Goal: Transaction & Acquisition: Purchase product/service

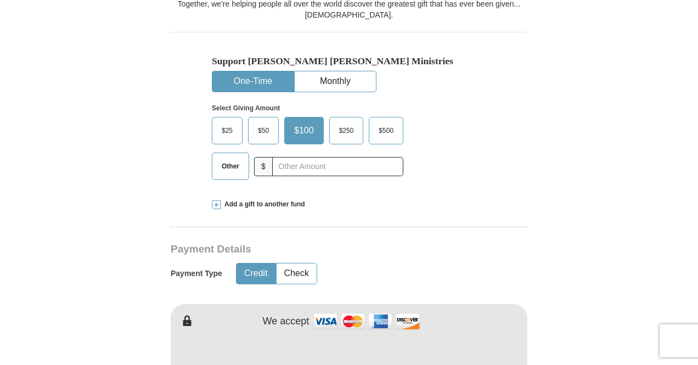
scroll to position [318, 0]
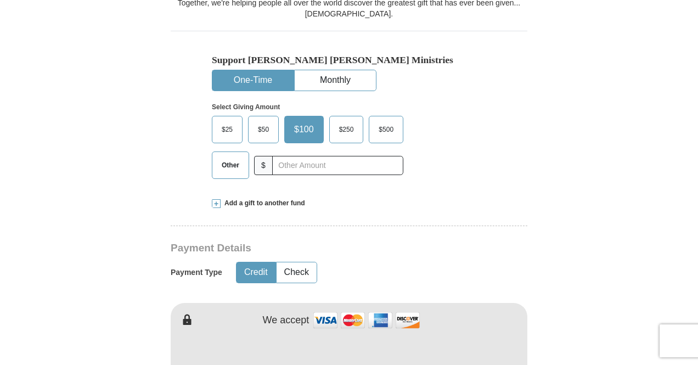
click at [240, 171] on span "Other" at bounding box center [230, 165] width 29 height 16
click at [0, 0] on input "Other" at bounding box center [0, 0] width 0 height 0
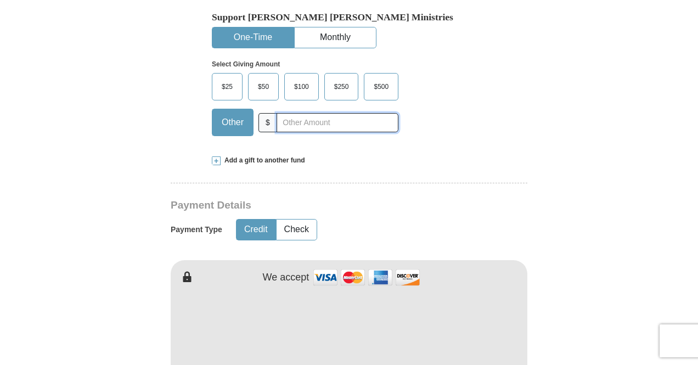
scroll to position [412, 0]
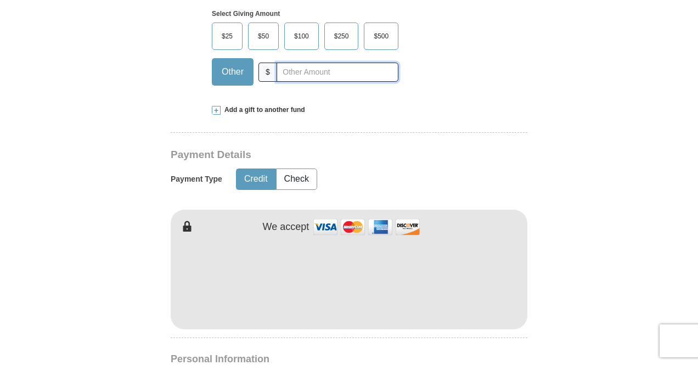
click at [317, 72] on input "text" at bounding box center [338, 72] width 122 height 19
type input "30"
click at [55, 190] on form "Already have an account? Sign in for faster giving. Don't have an account? Crea…" at bounding box center [349, 305] width 626 height 1347
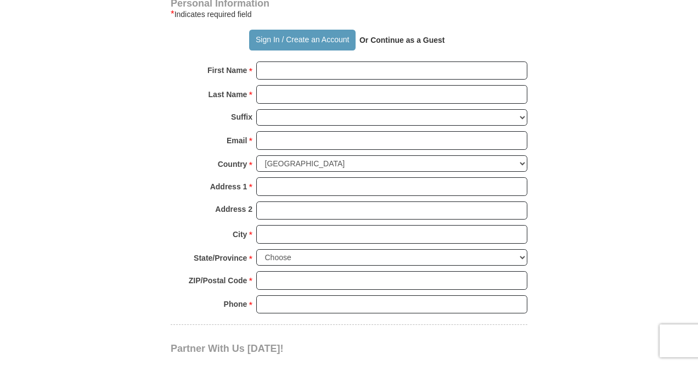
scroll to position [784, 0]
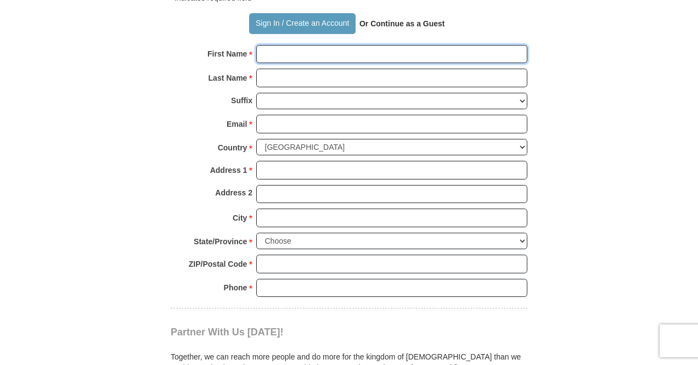
click at [323, 59] on input "First Name *" at bounding box center [391, 54] width 271 height 19
type input "CHUKWUEMEKA"
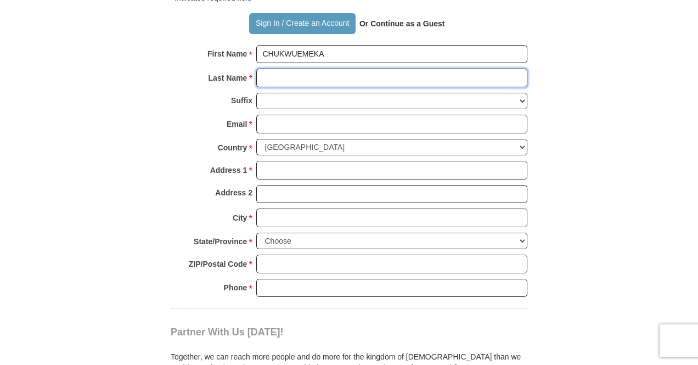
click at [354, 83] on input "Last Name *" at bounding box center [391, 78] width 271 height 19
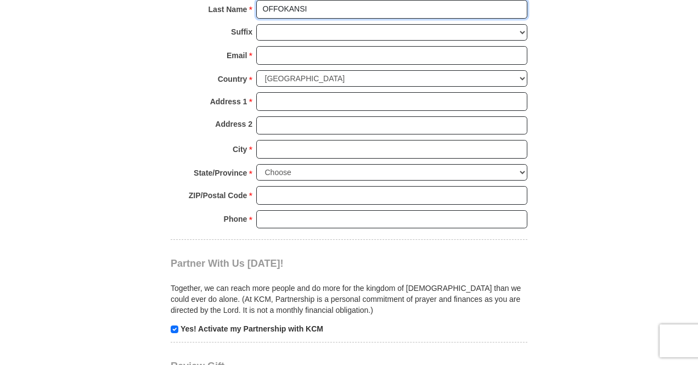
scroll to position [854, 0]
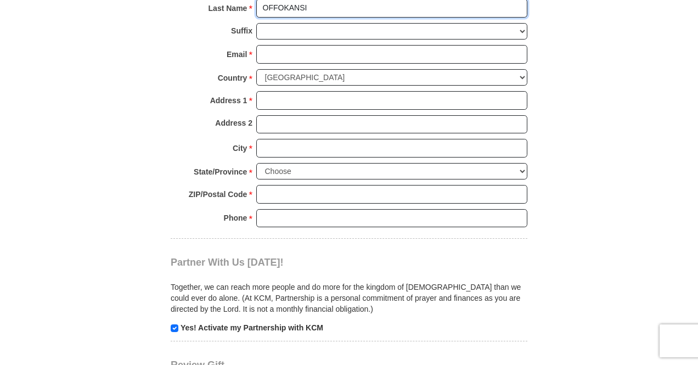
type input "OFFOKANSI"
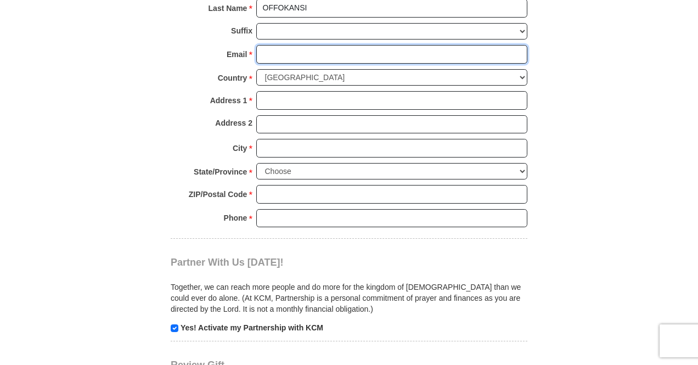
click at [351, 58] on input "Email *" at bounding box center [391, 54] width 271 height 19
type input "[EMAIL_ADDRESS][DOMAIN_NAME]"
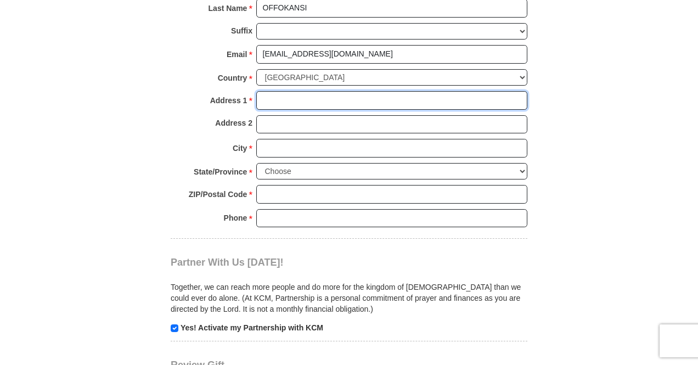
click at [361, 102] on input "Address 1 *" at bounding box center [391, 100] width 271 height 19
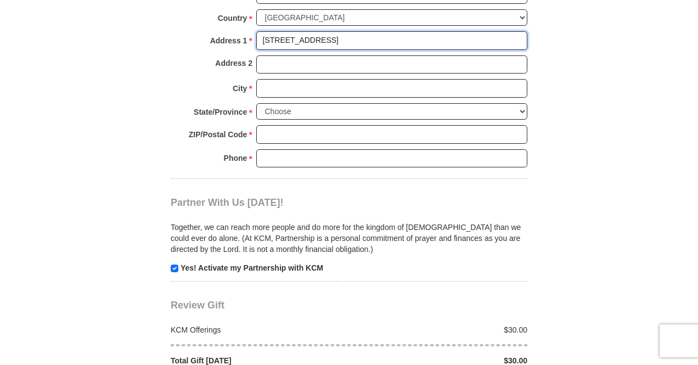
scroll to position [914, 0]
type input "[STREET_ADDRESS]"
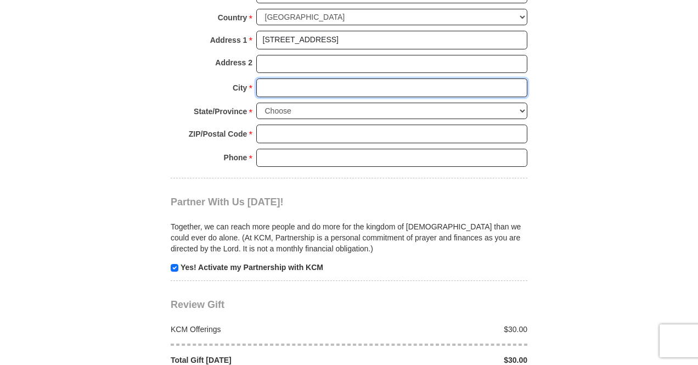
click at [314, 90] on input "City *" at bounding box center [391, 87] width 271 height 19
type input "[GEOGRAPHIC_DATA]"
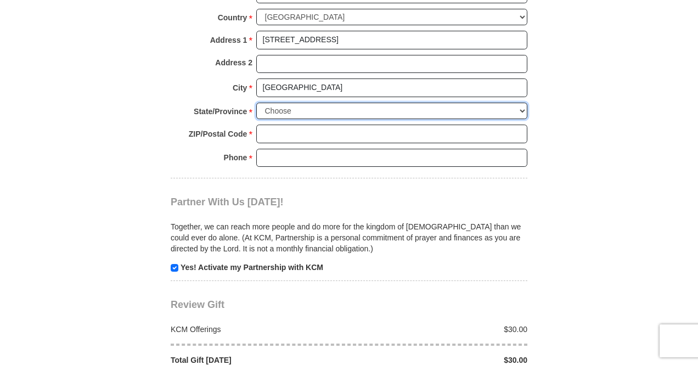
click at [491, 110] on select "Choose [US_STATE] [US_STATE] [US_STATE] [US_STATE] [US_STATE] Armed Forces Amer…" at bounding box center [391, 111] width 271 height 17
select select "MI"
click at [256, 103] on select "Choose [US_STATE] [US_STATE] [US_STATE] [US_STATE] [US_STATE] Armed Forces Amer…" at bounding box center [391, 111] width 271 height 17
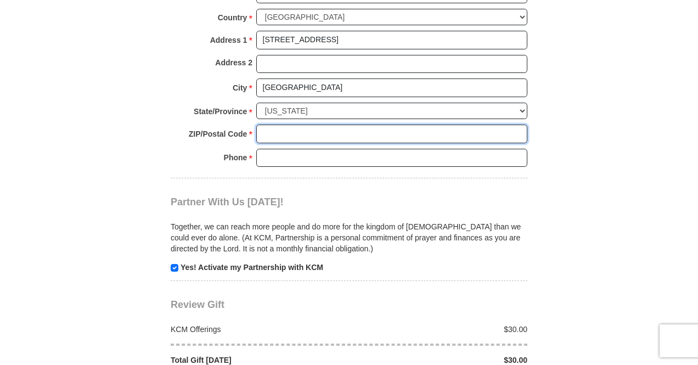
click at [309, 136] on input "ZIP/Postal Code *" at bounding box center [391, 134] width 271 height 19
type input "48228"
click at [391, 161] on input "Phone * *" at bounding box center [391, 158] width 271 height 19
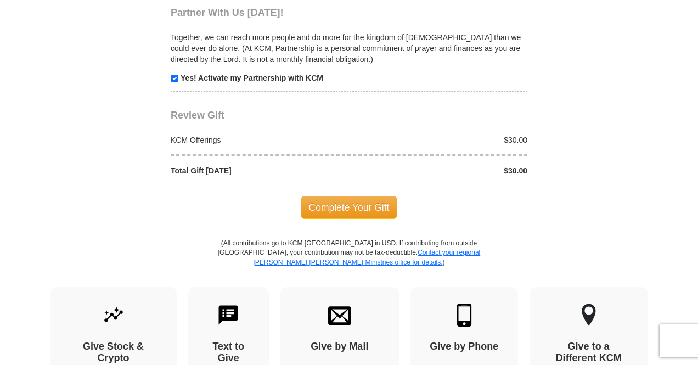
scroll to position [1104, 0]
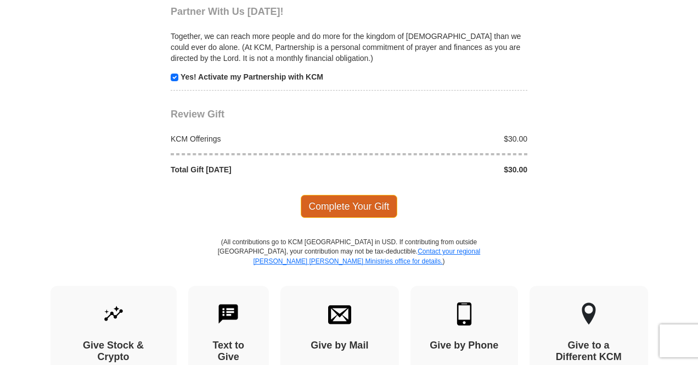
type input "4044686819"
click at [362, 203] on span "Complete Your Gift" at bounding box center [349, 206] width 97 height 23
